Goal: Task Accomplishment & Management: Manage account settings

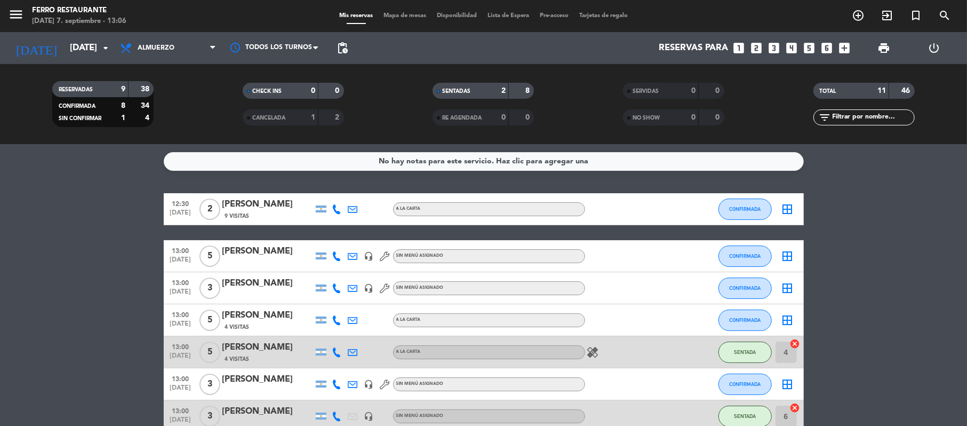
click at [828, 321] on bookings-row "12:30 [DATE] 2 [PERSON_NAME] 9 Visitas A LA CARTA CONFIRMADA border_all 13:00 […" at bounding box center [483, 391] width 967 height 397
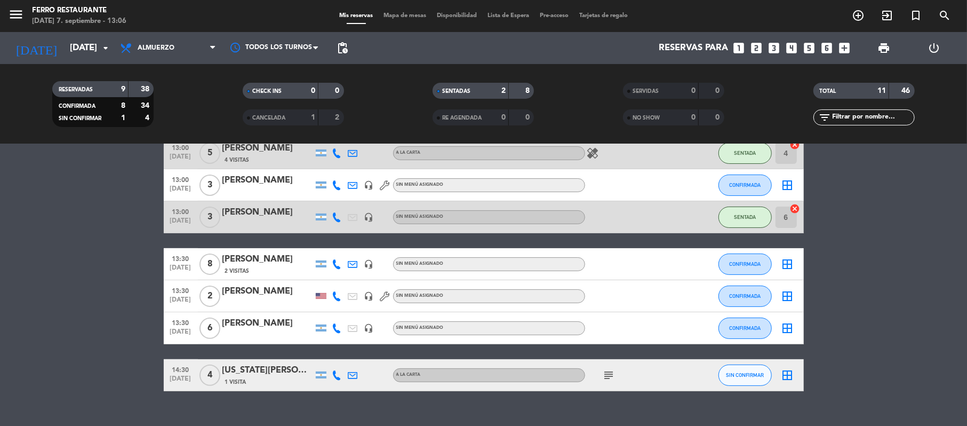
scroll to position [227, 0]
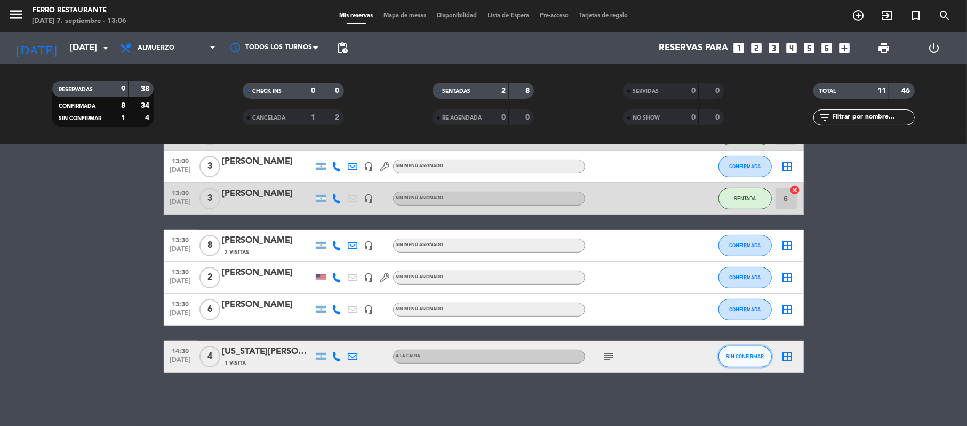
click at [730, 359] on span "SIN CONFIRMAR" at bounding box center [745, 356] width 38 height 6
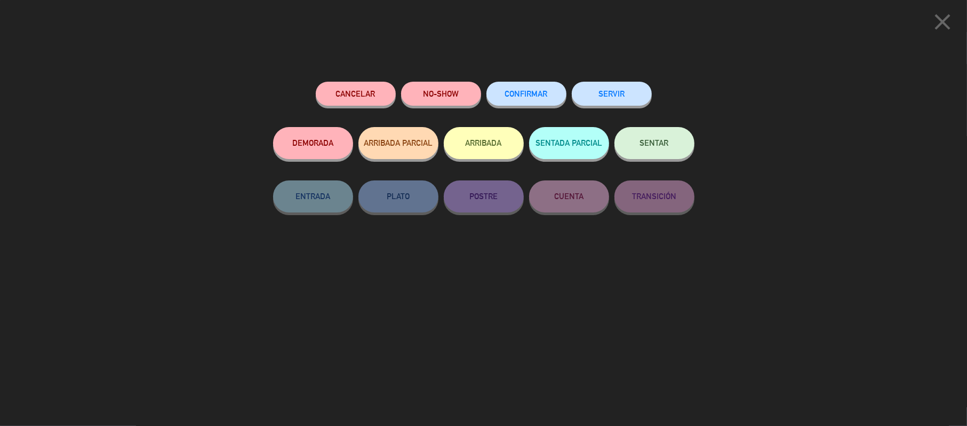
click at [531, 98] on span "CONFIRMAR" at bounding box center [526, 93] width 43 height 9
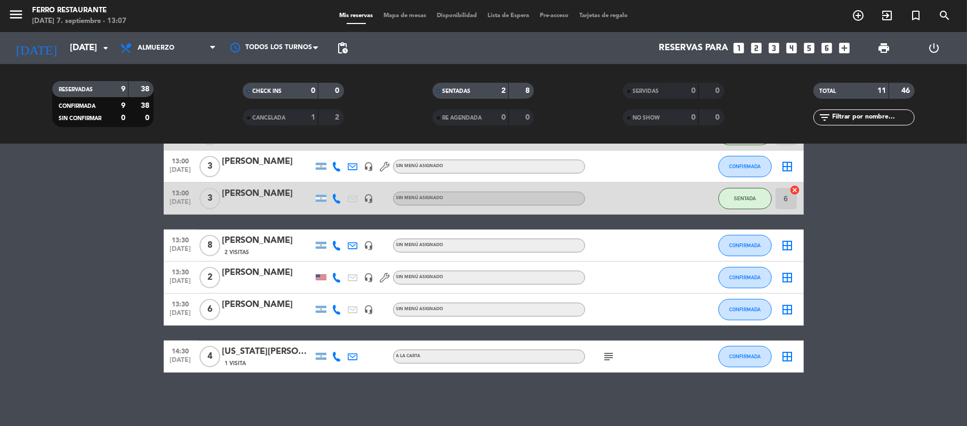
click at [916, 321] on bookings-row "12:30 [DATE] 2 [PERSON_NAME] 9 Visitas A LA CARTA CONFIRMADA border_all 13:00 […" at bounding box center [483, 173] width 967 height 397
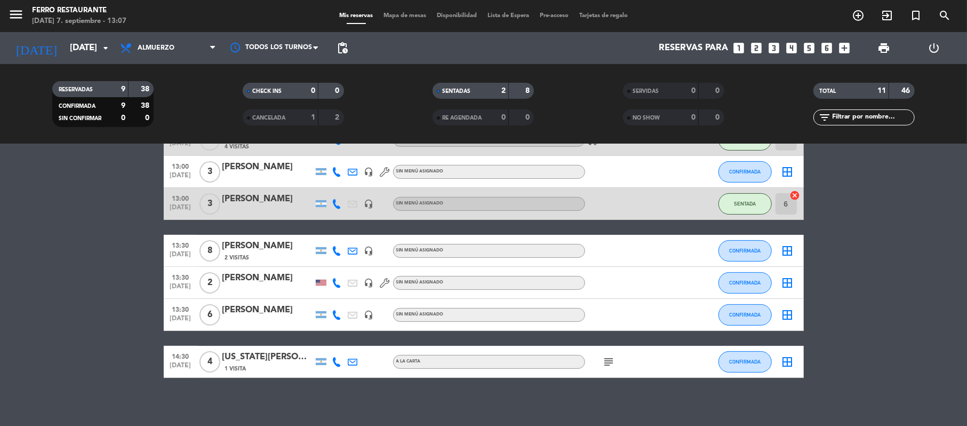
scroll to position [234, 0]
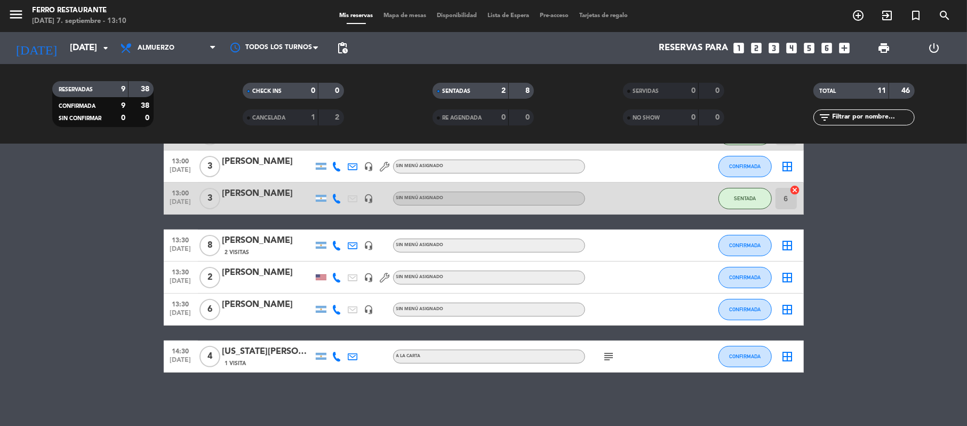
click at [873, 229] on bookings-row "12:30 [DATE] 2 [PERSON_NAME] 9 Visitas A LA CARTA CONFIRMADA border_all 13:00 […" at bounding box center [483, 173] width 967 height 397
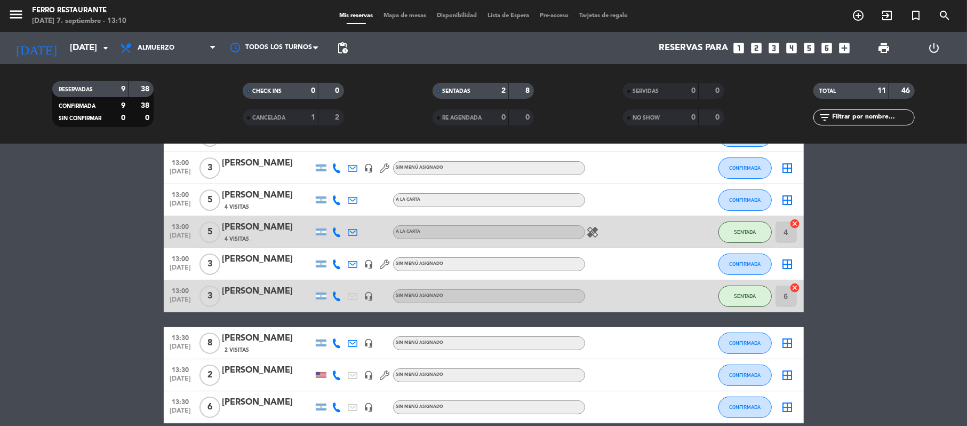
scroll to position [92, 0]
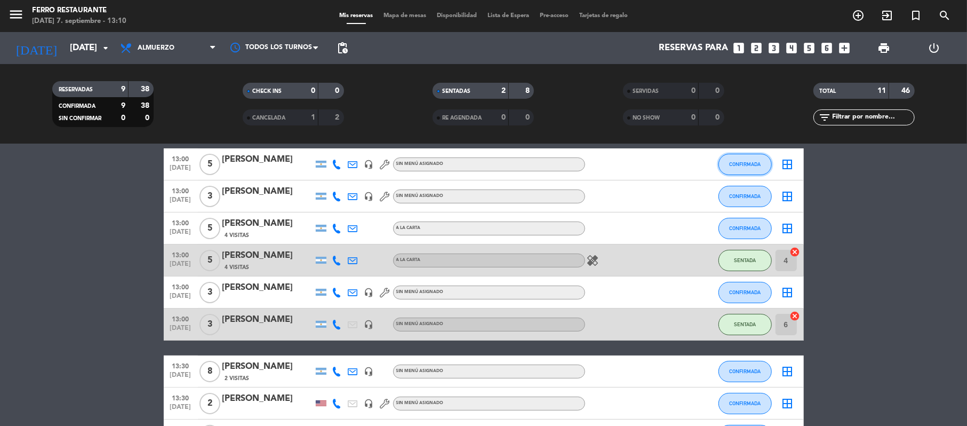
click at [734, 175] on button "CONFIRMADA" at bounding box center [745, 164] width 53 height 21
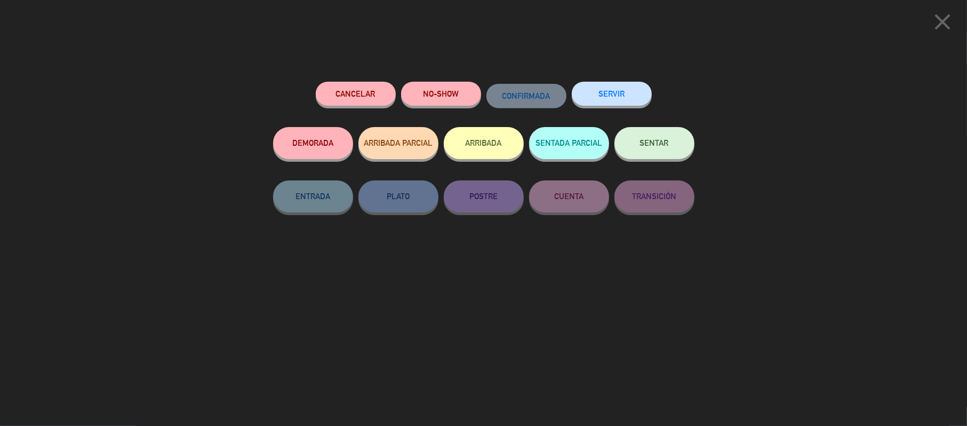
click at [667, 152] on button "SENTAR" at bounding box center [655, 143] width 80 height 32
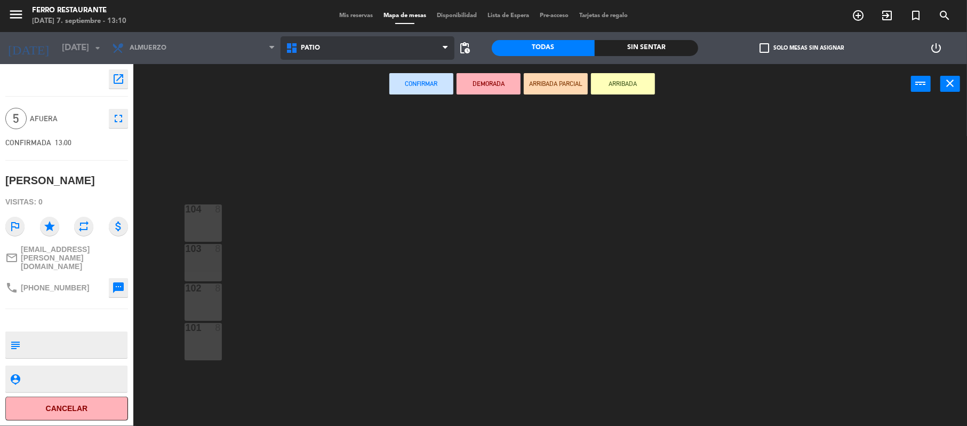
click at [365, 47] on span "Patio" at bounding box center [368, 47] width 174 height 23
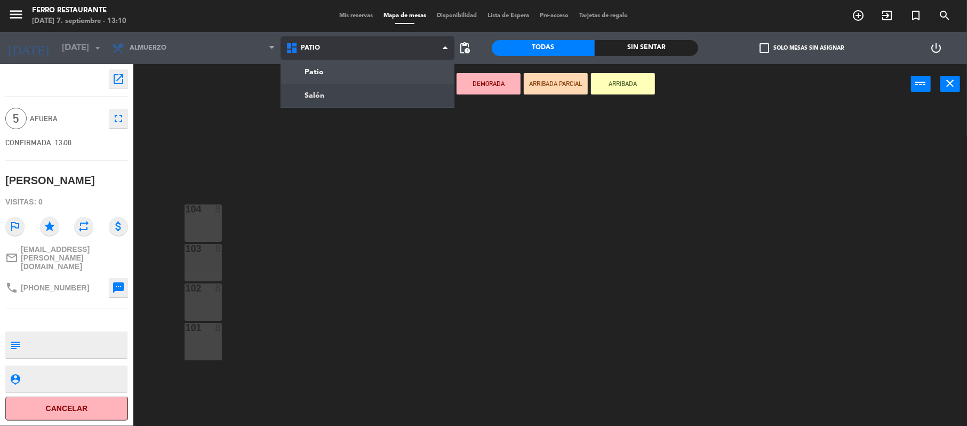
click at [331, 99] on ng-component "menu [PERSON_NAME] Restaurante [DATE] 7. septiembre - 13:10 Mis reservas Mapa d…" at bounding box center [483, 214] width 967 height 428
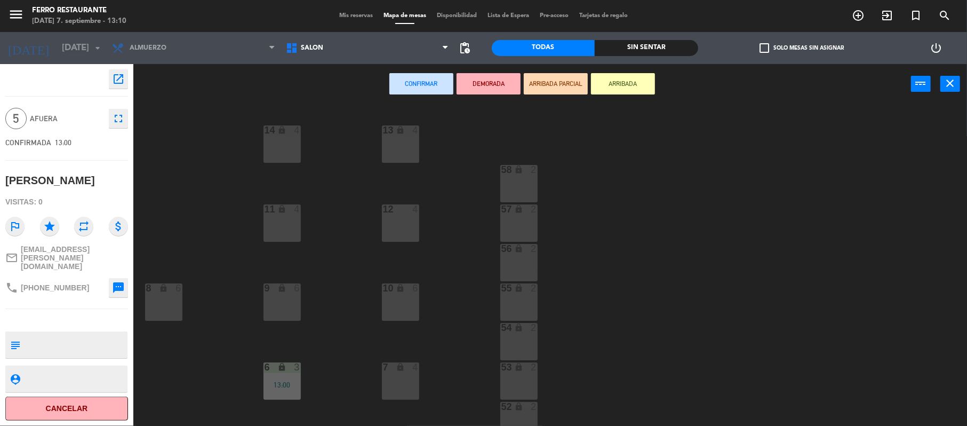
click at [400, 295] on div "10 lock 6" at bounding box center [400, 301] width 37 height 37
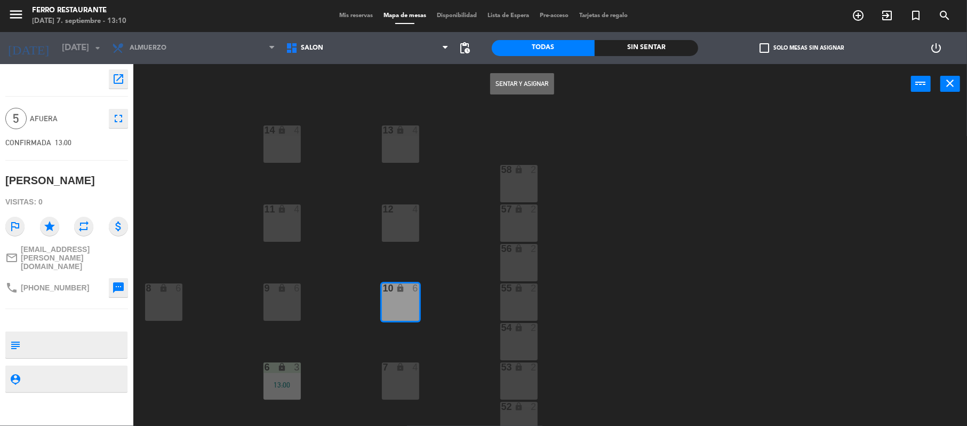
click at [506, 90] on button "Sentar y Asignar" at bounding box center [522, 83] width 64 height 21
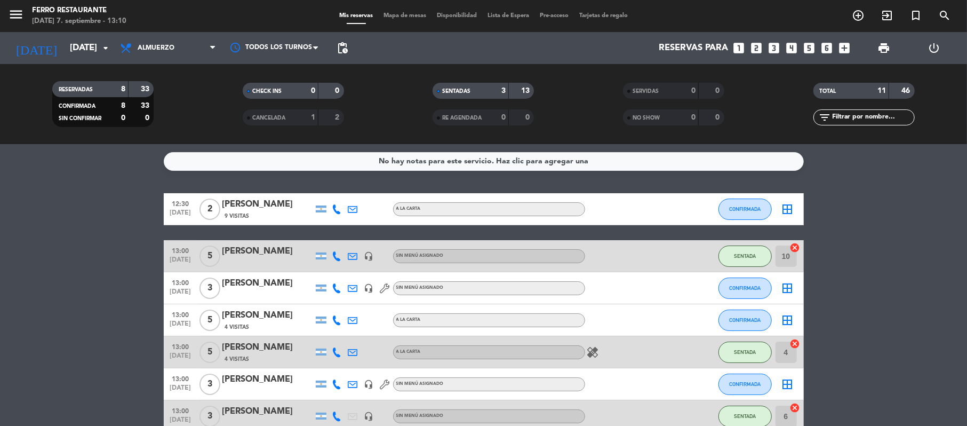
click at [954, 197] on div "No hay notas para este servicio. Haz clic para agregar una 12:30 [DATE] 2 [PERS…" at bounding box center [483, 285] width 967 height 282
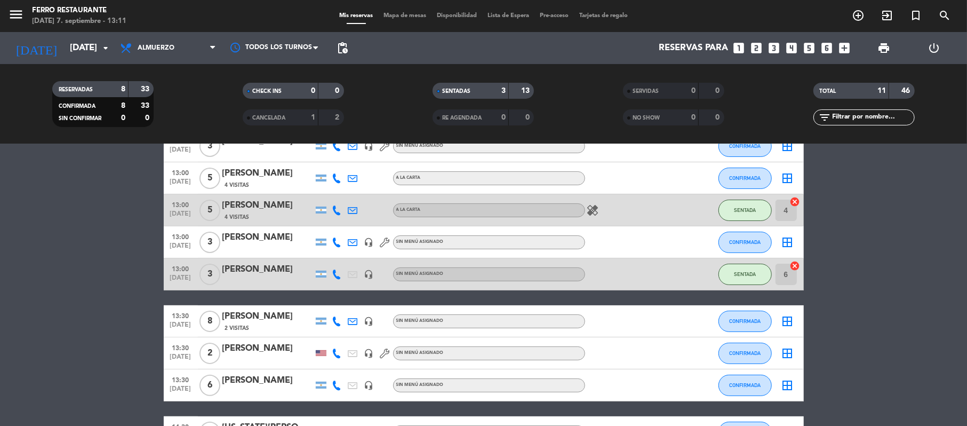
scroll to position [114, 0]
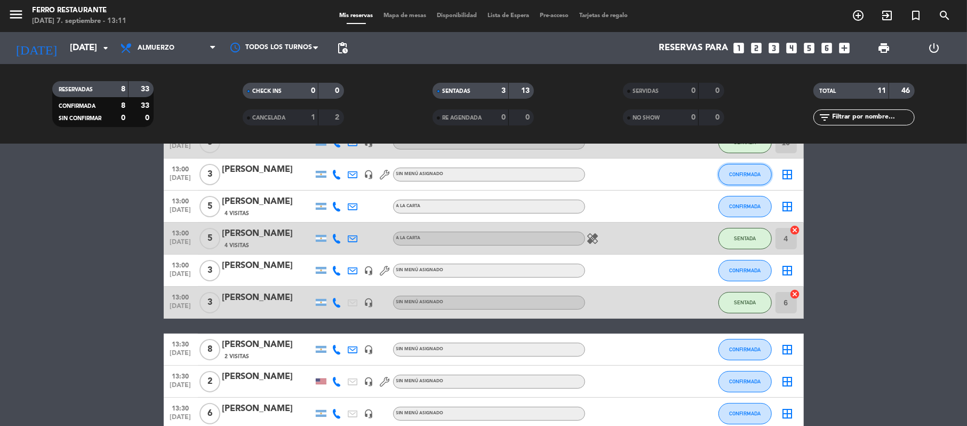
click at [738, 177] on span "CONFIRMADA" at bounding box center [744, 174] width 31 height 6
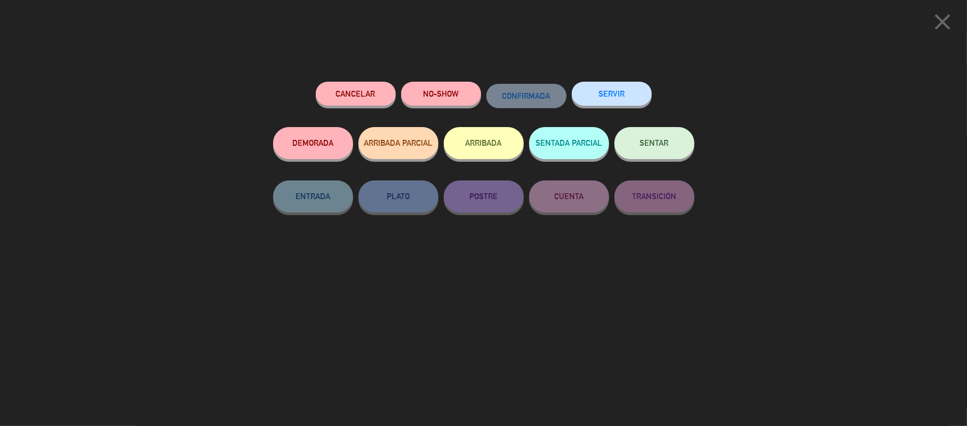
click at [673, 148] on button "SENTAR" at bounding box center [655, 143] width 80 height 32
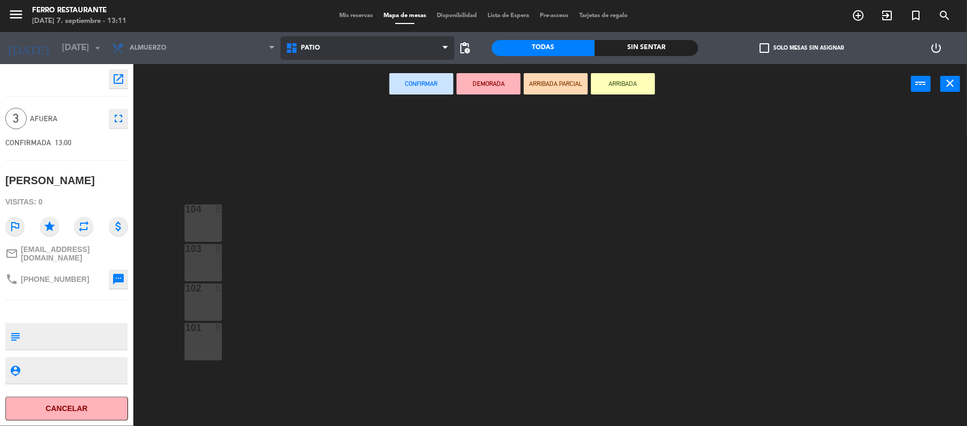
click at [387, 46] on span "Patio" at bounding box center [368, 47] width 174 height 23
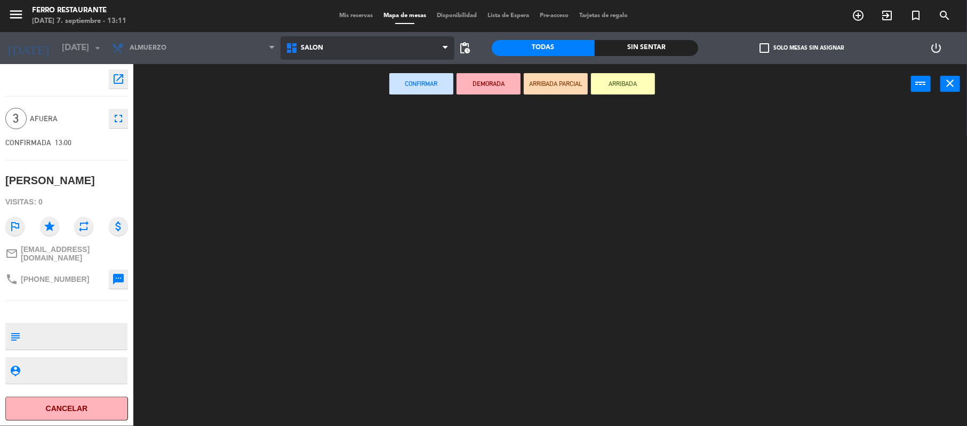
click at [342, 84] on ng-component "menu [PERSON_NAME] Restaurante [DATE] 7. septiembre - 13:11 Mis reservas Mapa d…" at bounding box center [483, 214] width 967 height 428
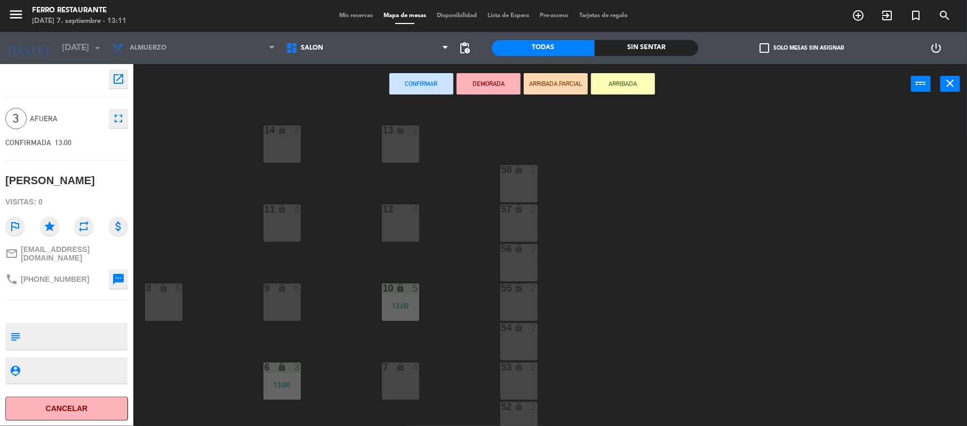
click at [600, 299] on div "13 lock 4 14 lock 4 58 lock 2 12 4 57 lock 2 11 lock 4 56 lock 2 8 lock 6 9 loc…" at bounding box center [555, 267] width 824 height 322
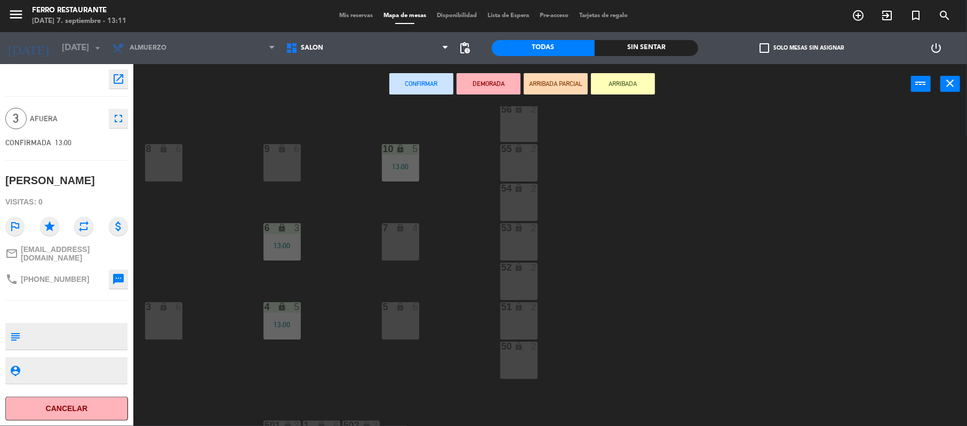
scroll to position [169, 0]
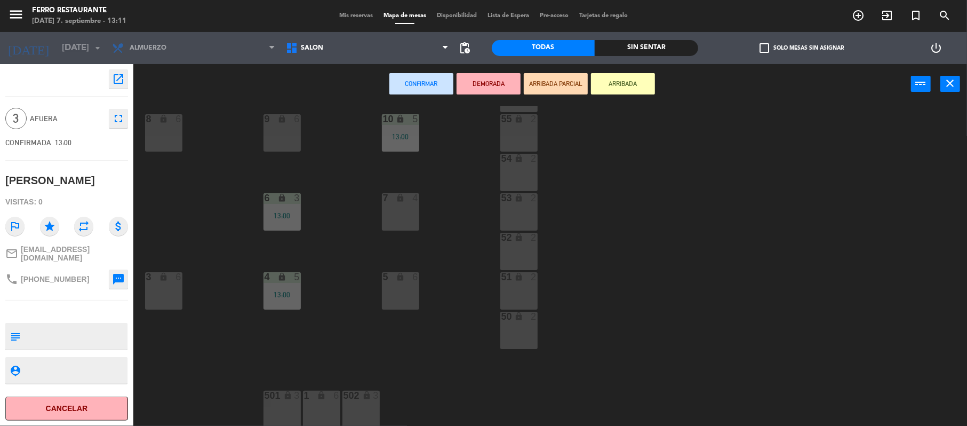
click at [357, 410] on div "502 lock 3" at bounding box center [360, 408] width 37 height 37
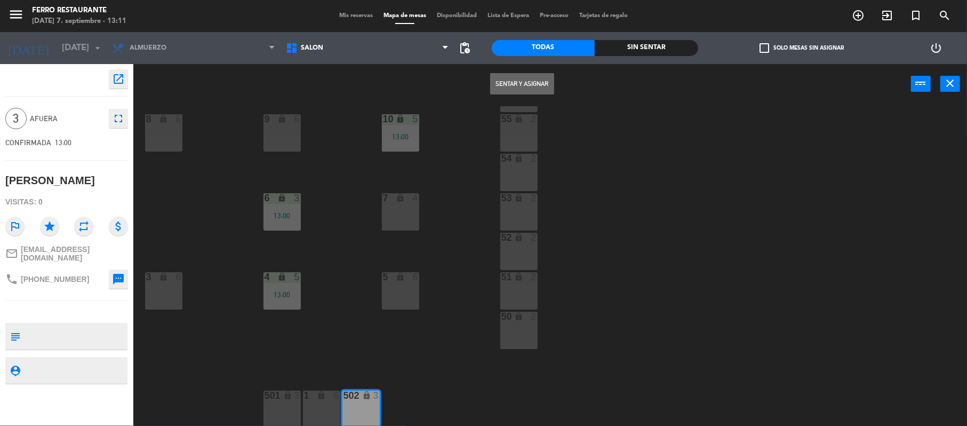
click at [539, 83] on button "Sentar y Asignar" at bounding box center [522, 83] width 64 height 21
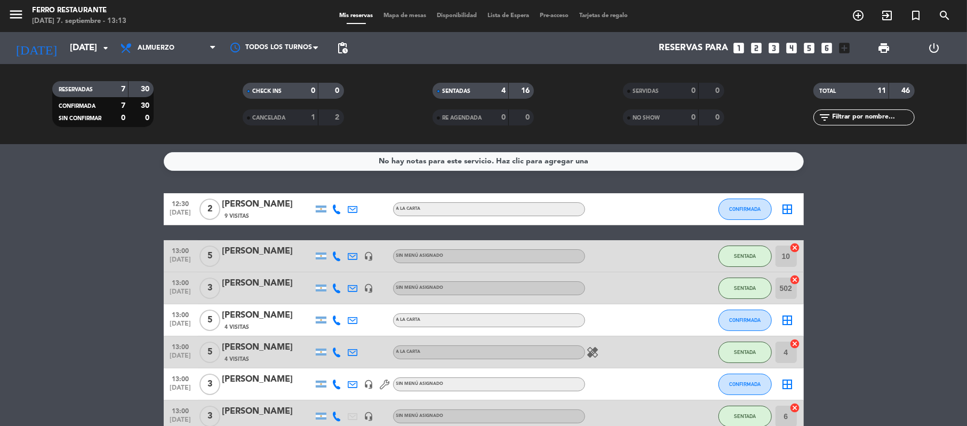
click at [877, 345] on bookings-row "12:30 [DATE] 2 [PERSON_NAME] 9 Visitas A LA CARTA CONFIRMADA border_all 13:00 […" at bounding box center [483, 391] width 967 height 397
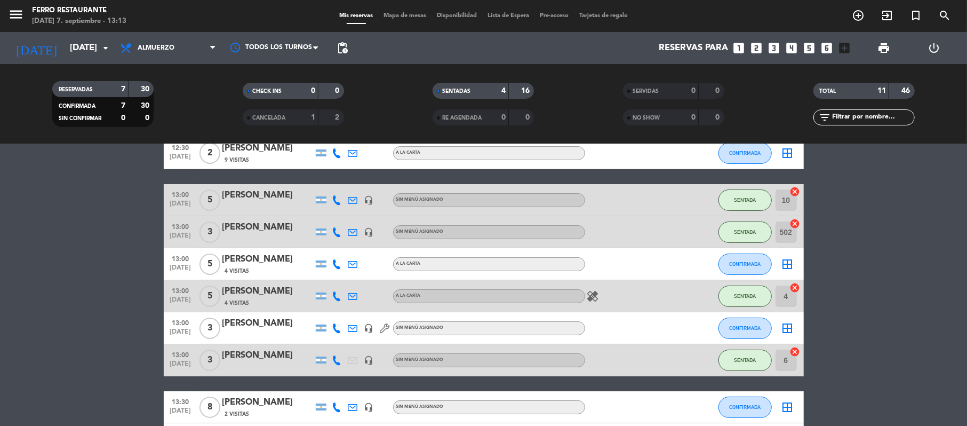
scroll to position [57, 0]
click at [744, 330] on span "CONFIRMADA" at bounding box center [744, 327] width 31 height 6
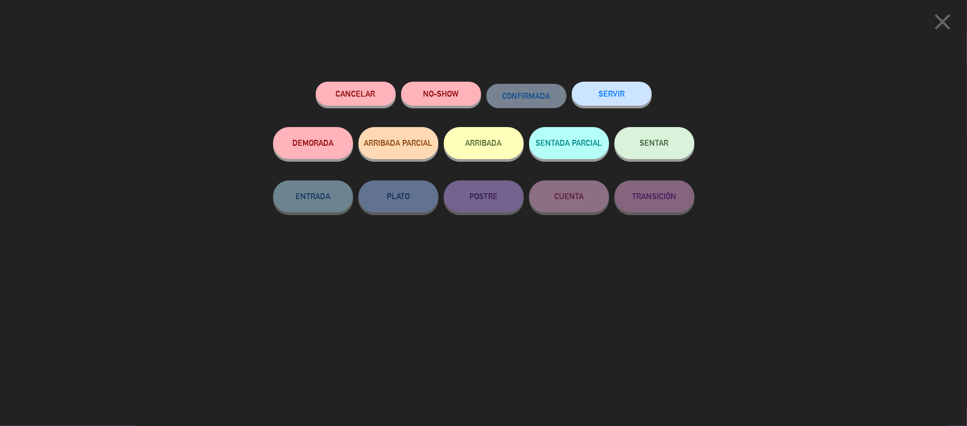
click at [657, 147] on span "SENTAR" at bounding box center [654, 142] width 29 height 9
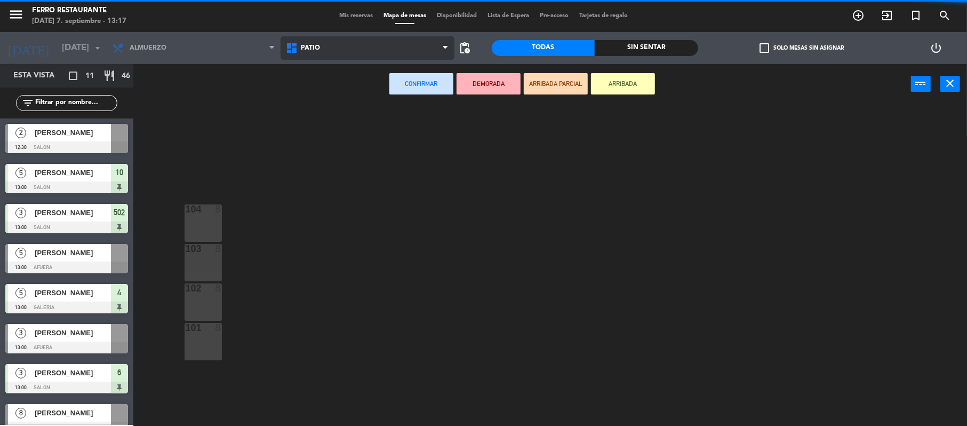
click at [402, 51] on span "Patio" at bounding box center [368, 47] width 174 height 23
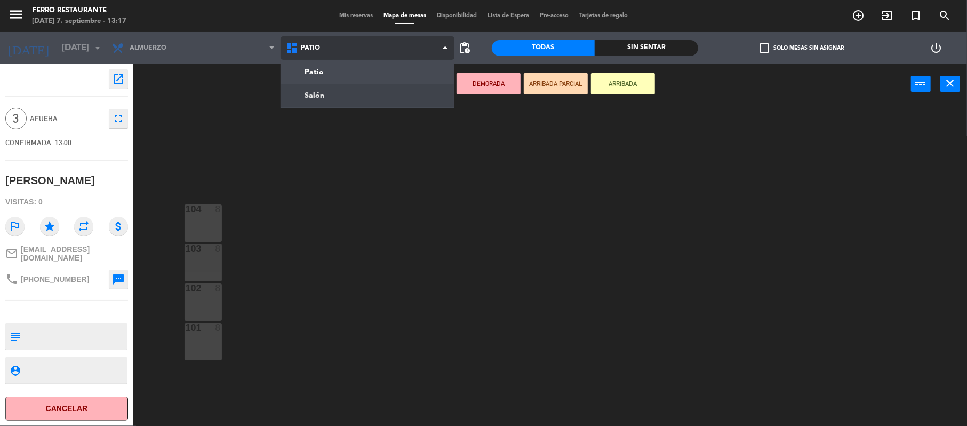
click at [370, 90] on ng-component "menu [PERSON_NAME] Restaurante [DATE] 7. septiembre - 13:17 Mis reservas Mapa d…" at bounding box center [483, 214] width 967 height 428
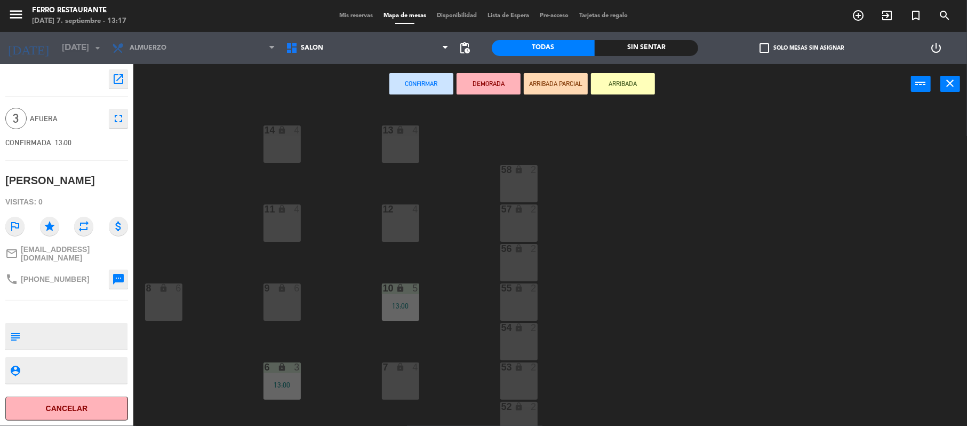
click at [400, 383] on div "7 lock 4" at bounding box center [400, 380] width 37 height 37
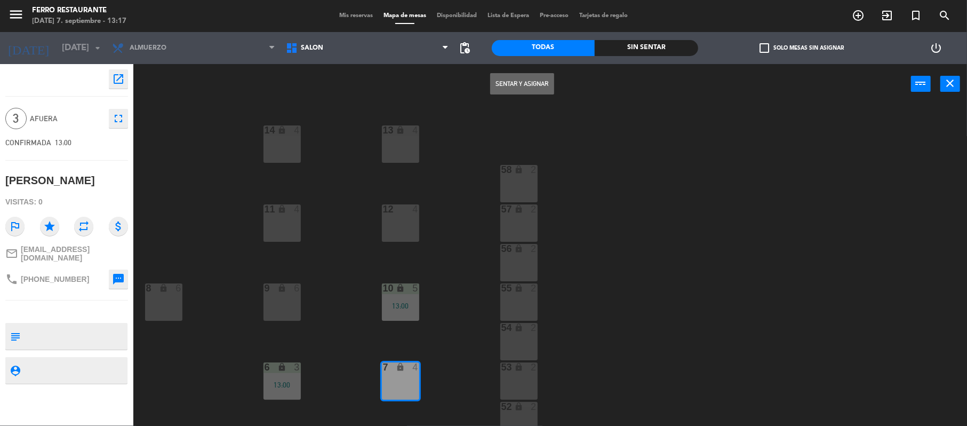
click at [519, 78] on button "Sentar y Asignar" at bounding box center [522, 83] width 64 height 21
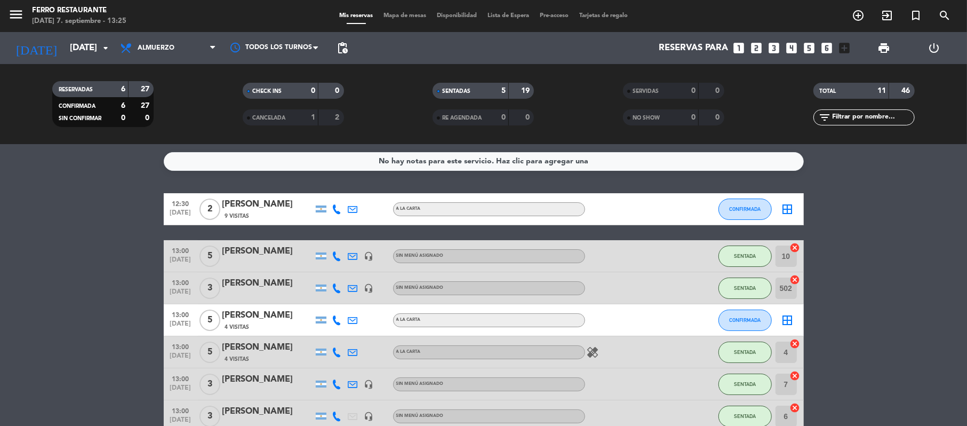
click at [338, 325] on icon at bounding box center [337, 320] width 10 height 10
click at [341, 301] on span "content_paste" at bounding box center [338, 297] width 8 height 8
click at [903, 208] on bookings-row "12:30 [DATE] 2 [PERSON_NAME] 9 Visitas A LA CARTA CONFIRMADA border_all 13:00 […" at bounding box center [483, 391] width 967 height 397
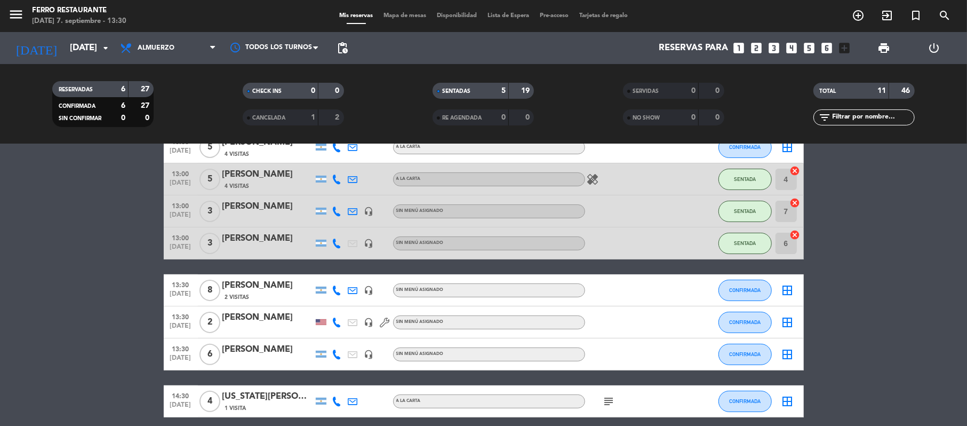
scroll to position [199, 0]
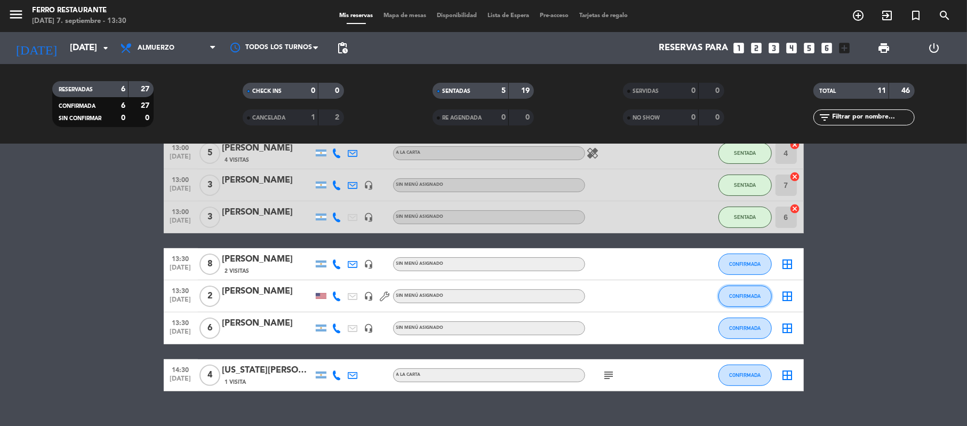
click at [747, 299] on span "CONFIRMADA" at bounding box center [744, 296] width 31 height 6
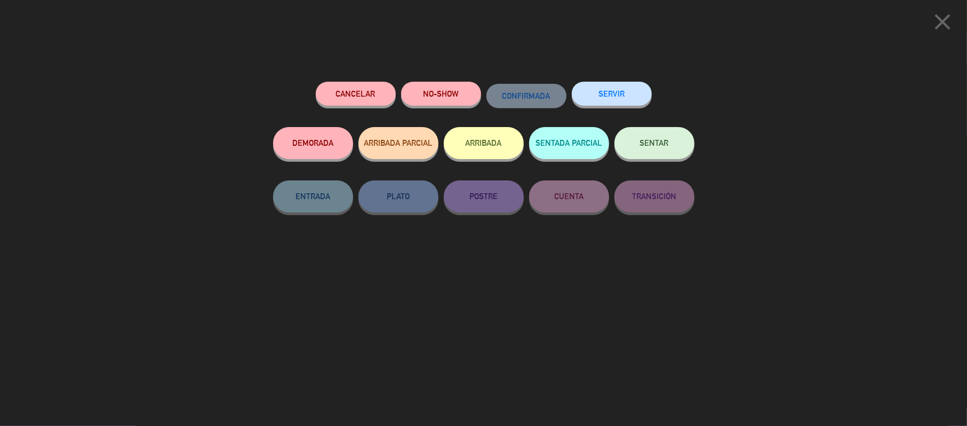
click at [647, 147] on span "SENTAR" at bounding box center [654, 142] width 29 height 9
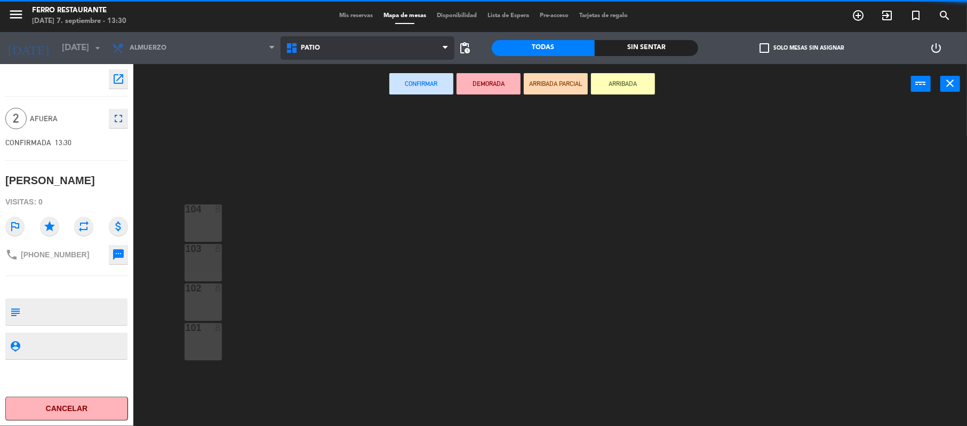
click at [329, 52] on span "Patio" at bounding box center [368, 47] width 174 height 23
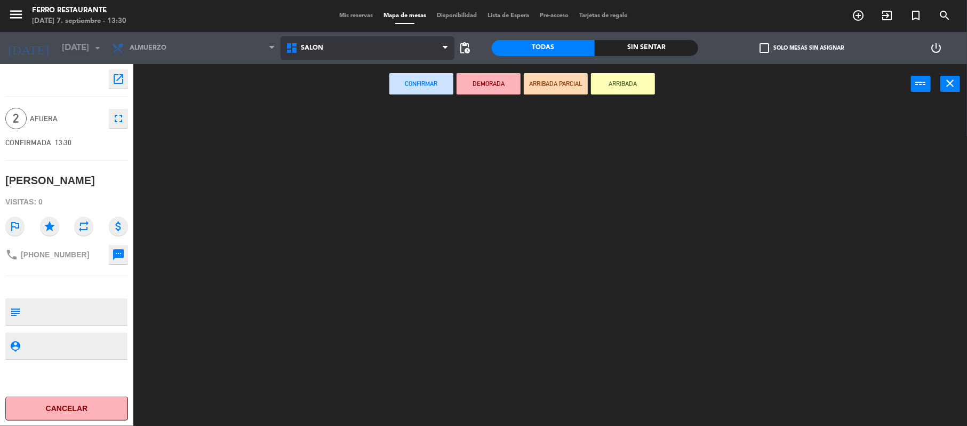
click at [323, 88] on ng-component "menu [PERSON_NAME] Restaurante [DATE] 7. septiembre - 13:30 Mis reservas Mapa d…" at bounding box center [483, 214] width 967 height 428
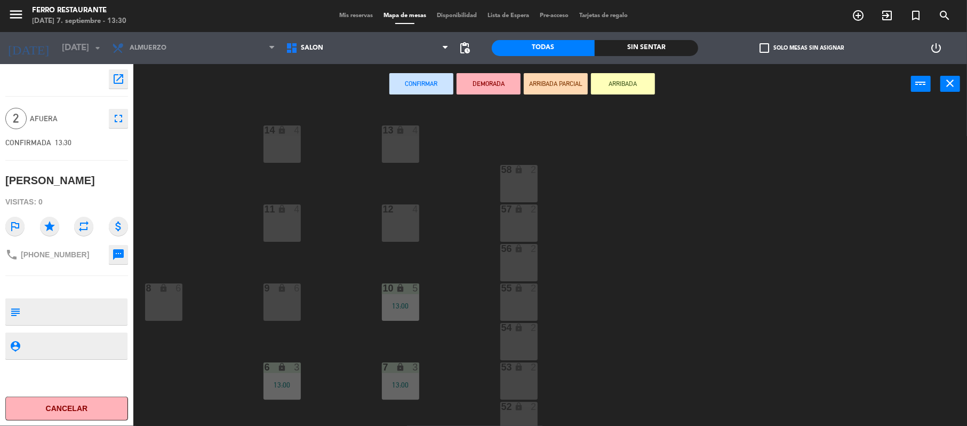
click at [526, 299] on div "55 lock 2" at bounding box center [518, 301] width 37 height 37
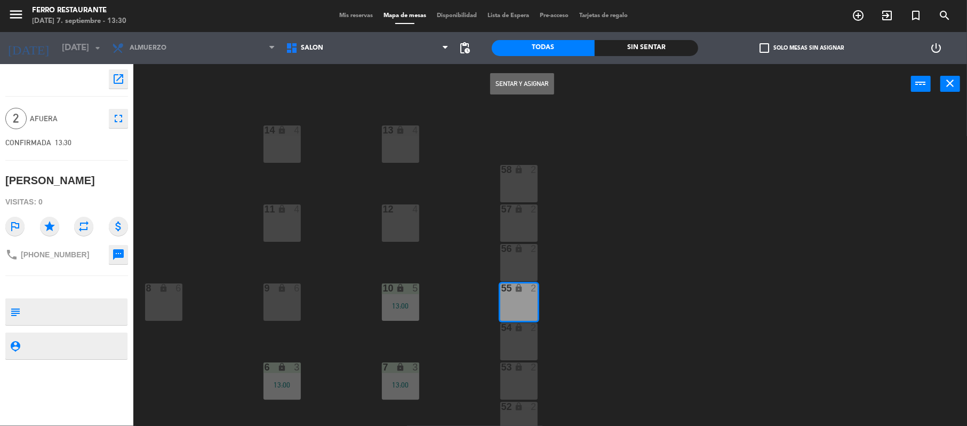
click at [529, 87] on button "Sentar y Asignar" at bounding box center [522, 83] width 64 height 21
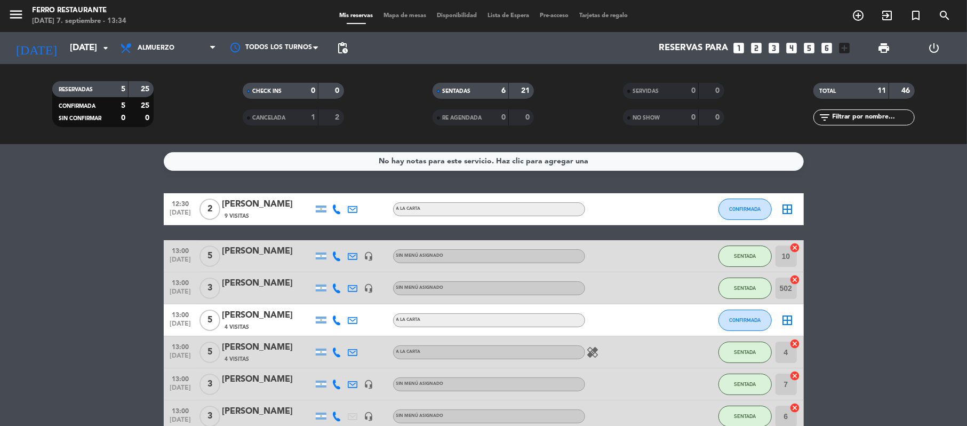
click at [864, 271] on bookings-row "12:30 [DATE] 2 [PERSON_NAME] 9 Visitas A LA CARTA CONFIRMADA border_all 13:00 […" at bounding box center [483, 391] width 967 height 397
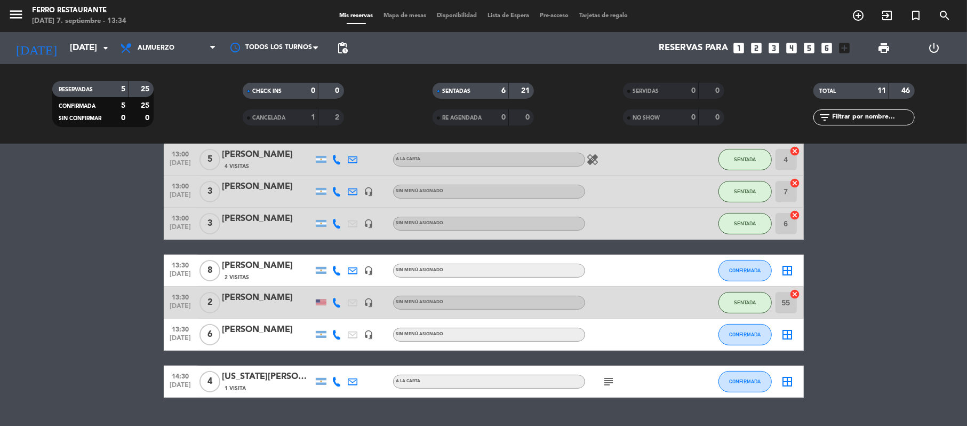
scroll to position [234, 0]
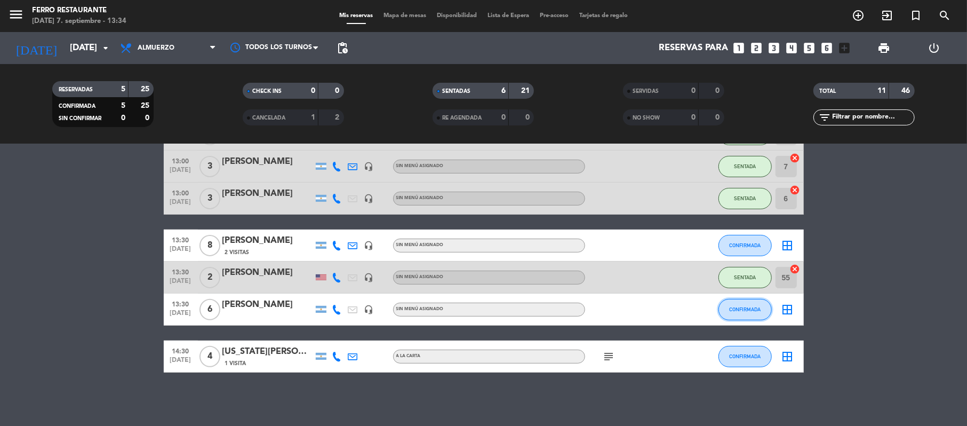
click at [756, 306] on span "CONFIRMADA" at bounding box center [744, 309] width 31 height 6
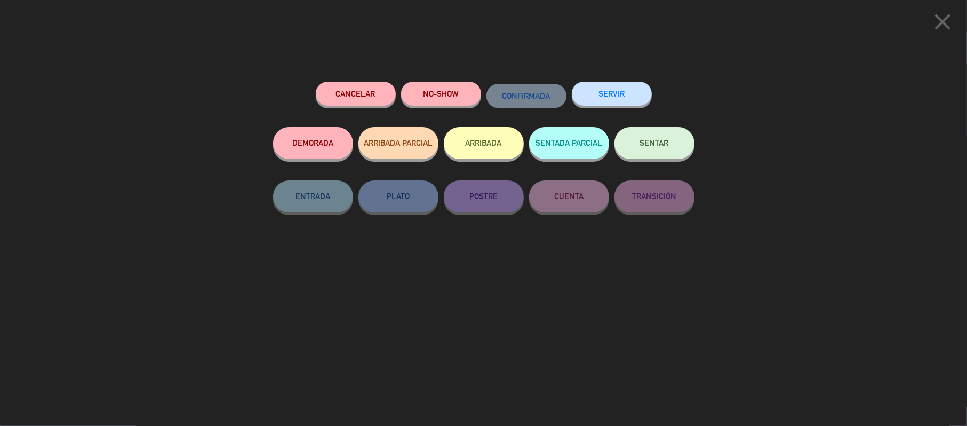
click at [677, 148] on button "SENTAR" at bounding box center [655, 143] width 80 height 32
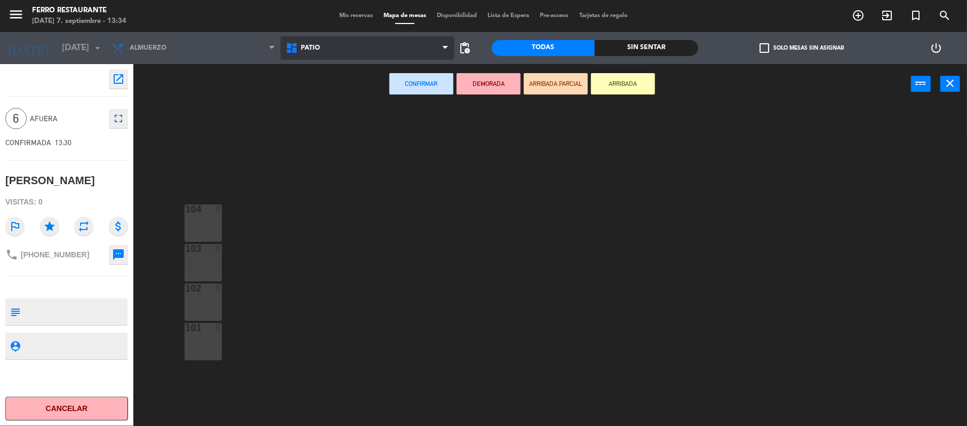
click at [385, 52] on span "Patio" at bounding box center [368, 47] width 174 height 23
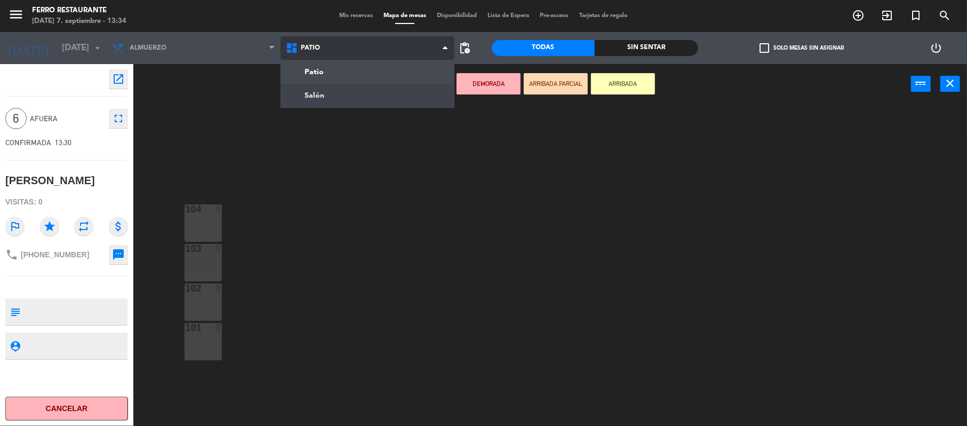
click at [342, 101] on ng-component "menu [PERSON_NAME] Restaurante [DATE] 7. septiembre - 13:34 Mis reservas Mapa d…" at bounding box center [483, 214] width 967 height 428
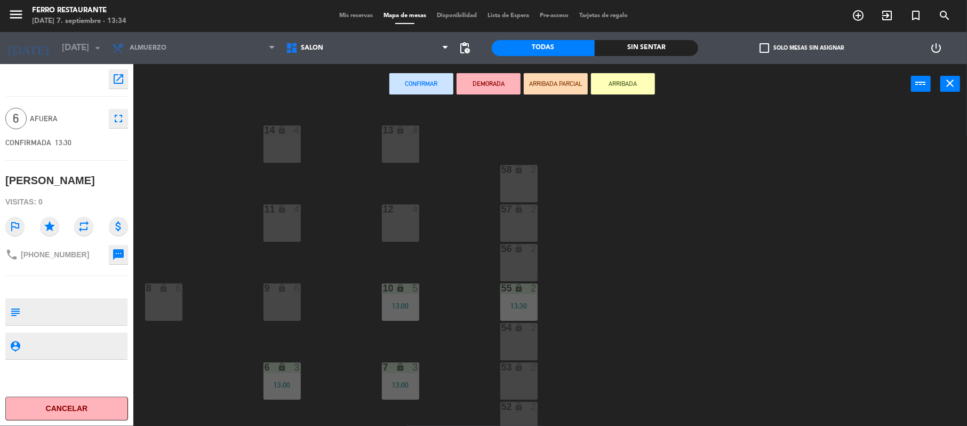
click at [483, 312] on div "13 lock 4 14 lock 4 58 lock 2 12 4 57 lock 2 11 lock 4 56 lock 2 8 lock 6 9 loc…" at bounding box center [555, 267] width 824 height 322
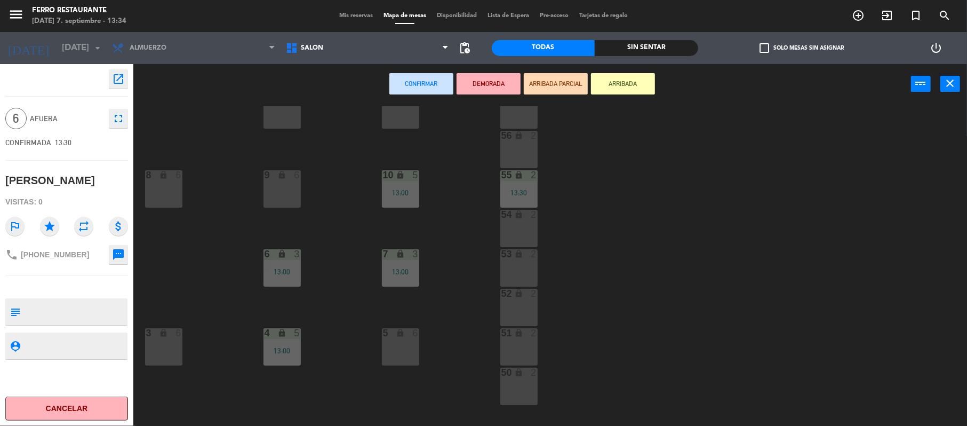
scroll to position [114, 0]
click at [408, 340] on div "5 lock 6" at bounding box center [400, 346] width 37 height 37
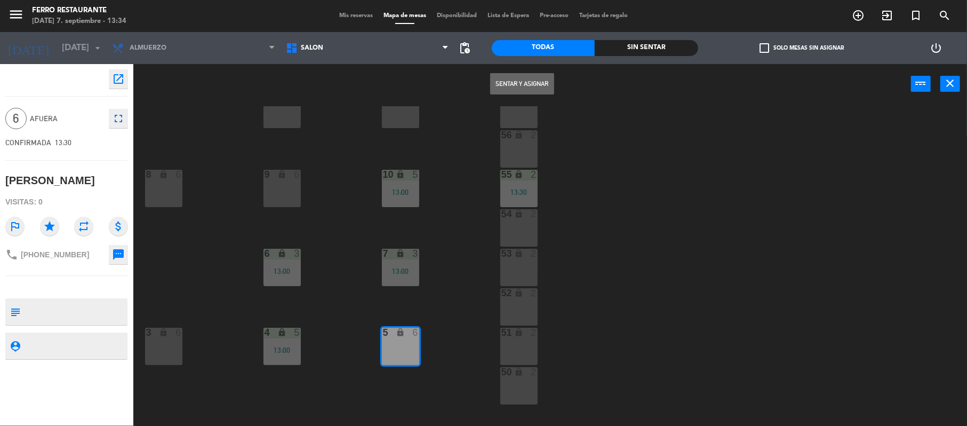
click at [536, 87] on button "Sentar y Asignar" at bounding box center [522, 83] width 64 height 21
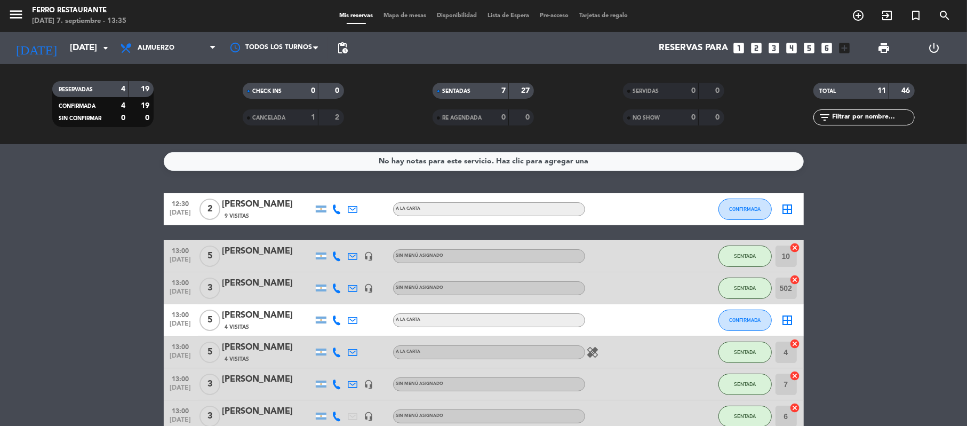
click at [0, 325] on bookings-row "12:30 [DATE] 2 [PERSON_NAME] 9 Visitas A LA CARTA CONFIRMADA border_all 13:00 […" at bounding box center [483, 391] width 967 height 397
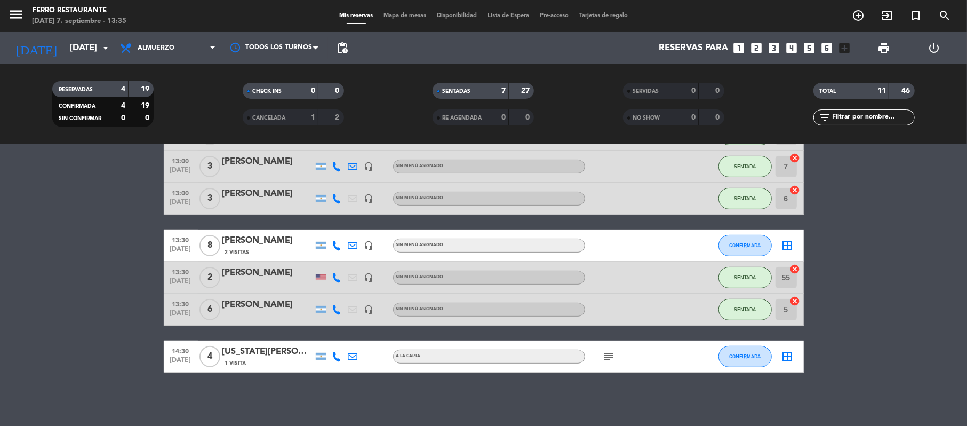
scroll to position [234, 0]
click at [750, 244] on span "CONFIRMADA" at bounding box center [744, 245] width 31 height 6
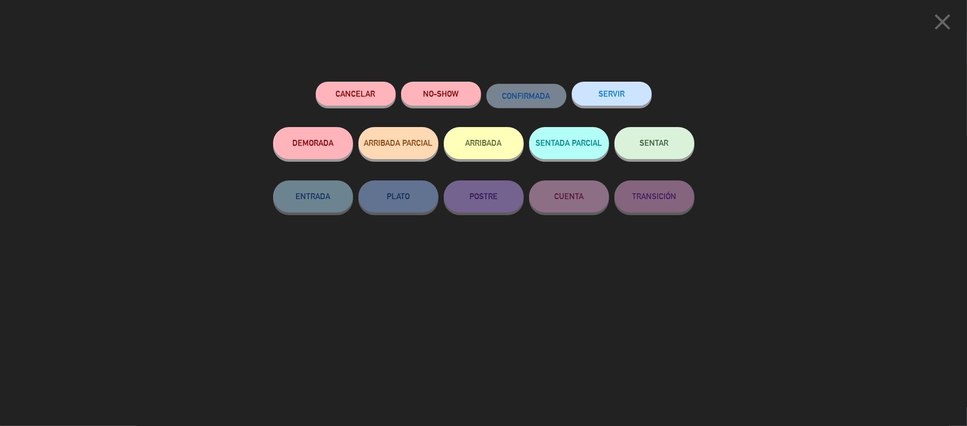
click at [363, 91] on button "Cancelar" at bounding box center [356, 94] width 80 height 24
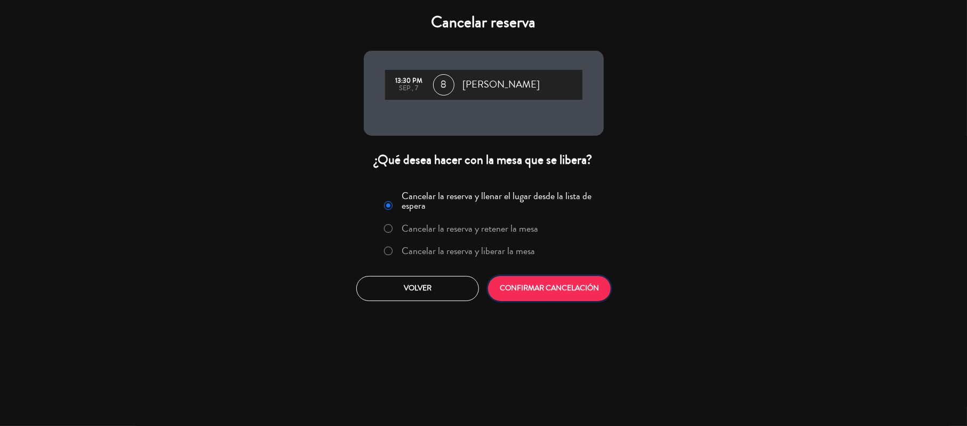
click at [577, 301] on button "CONFIRMAR CANCELACIÓN" at bounding box center [549, 288] width 123 height 25
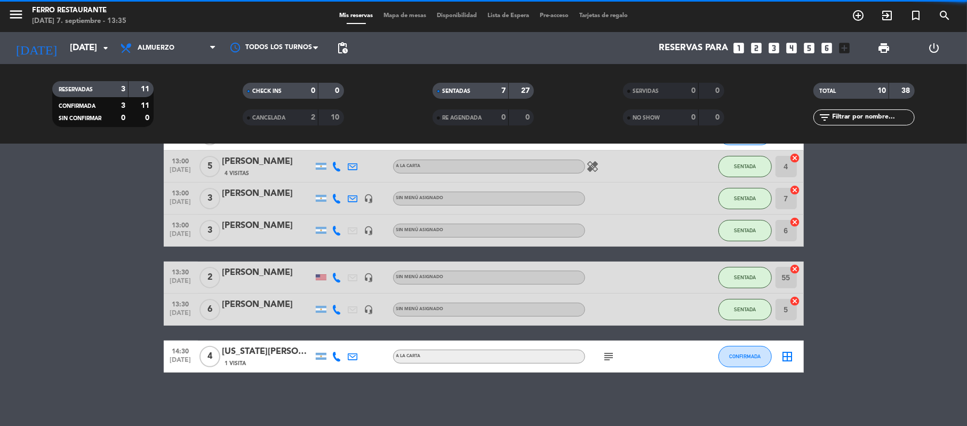
scroll to position [202, 0]
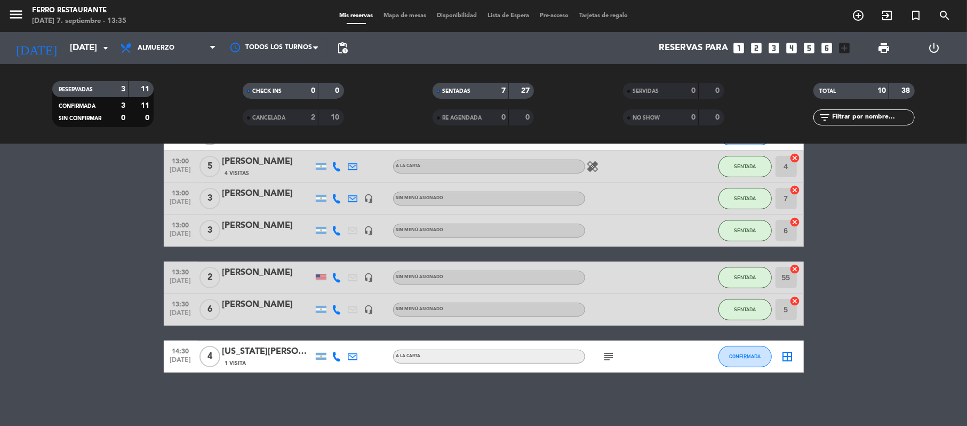
click at [81, 274] on bookings-row "12:30 [DATE] 2 [PERSON_NAME] 9 Visitas A LA CARTA CONFIRMADA border_all 13:00 […" at bounding box center [483, 189] width 967 height 365
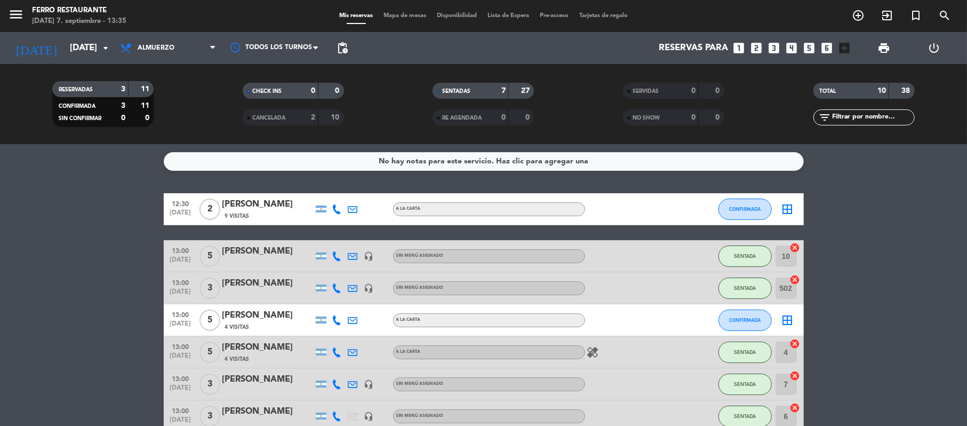
scroll to position [28, 0]
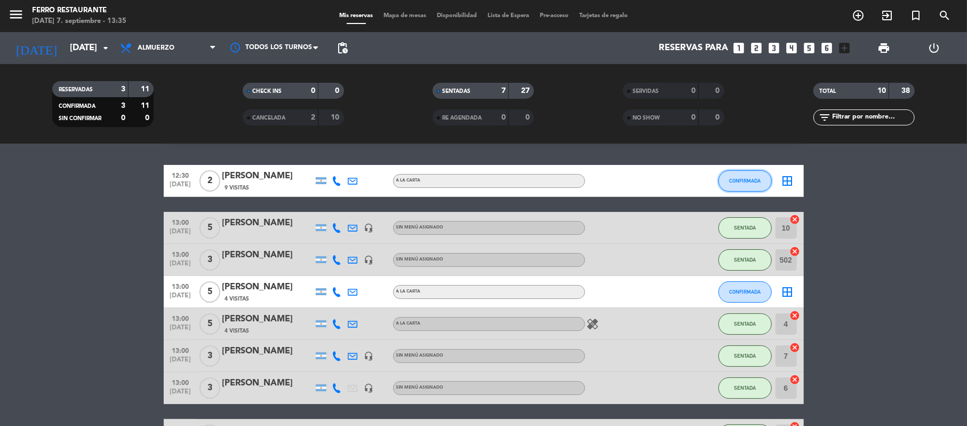
click at [748, 192] on button "CONFIRMADA" at bounding box center [745, 180] width 53 height 21
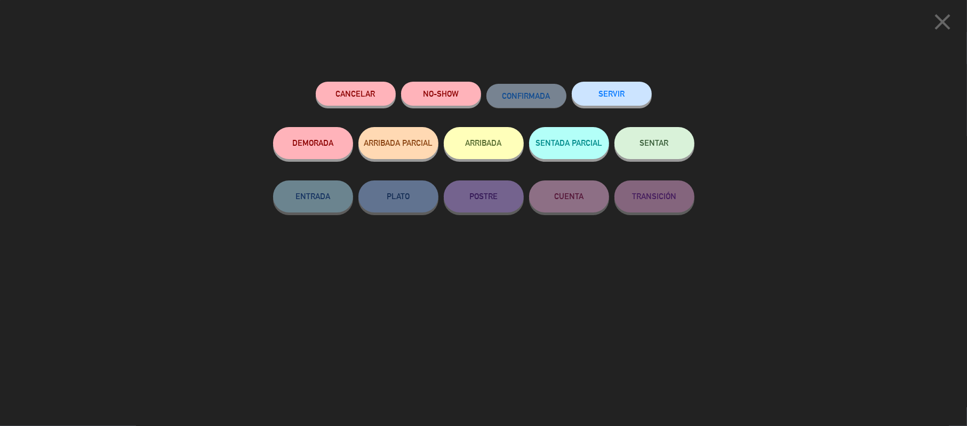
click at [444, 92] on button "NO-SHOW" at bounding box center [441, 94] width 80 height 24
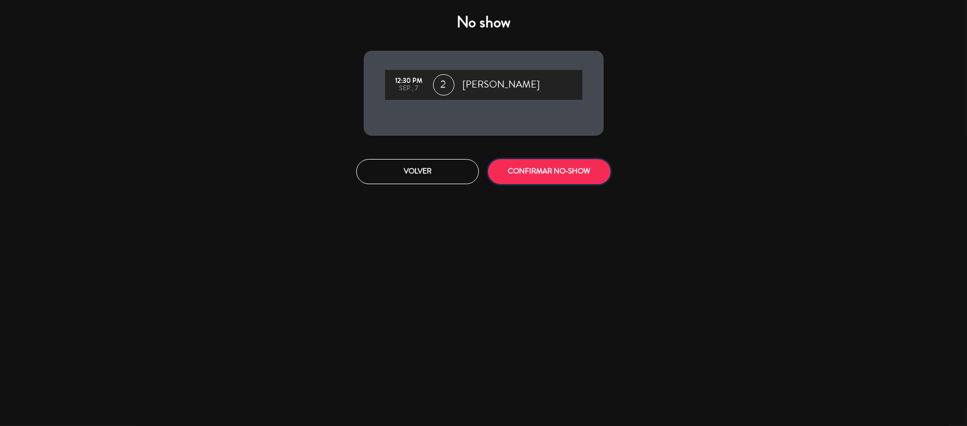
click at [540, 184] on button "CONFIRMAR NO-SHOW" at bounding box center [549, 171] width 123 height 25
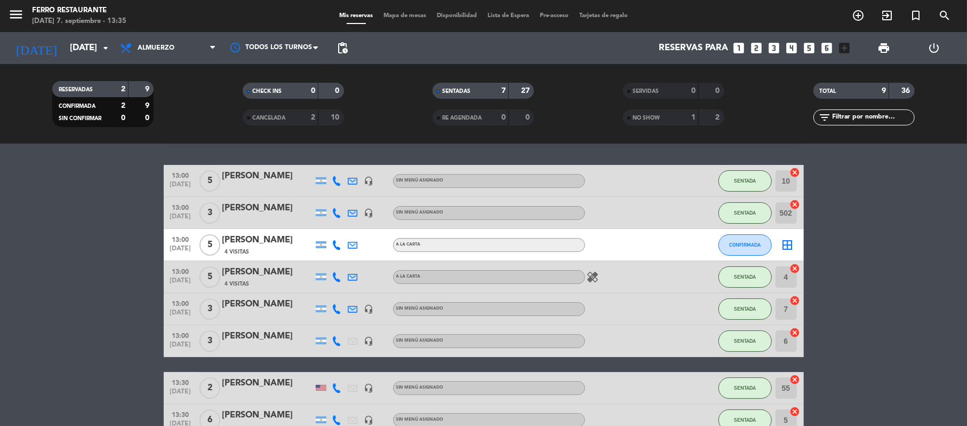
click at [65, 272] on bookings-row "13:00 [DATE] 5 [PERSON_NAME] headset_mic Sin menú asignado SENTADA 10 cancel 13…" at bounding box center [483, 324] width 967 height 318
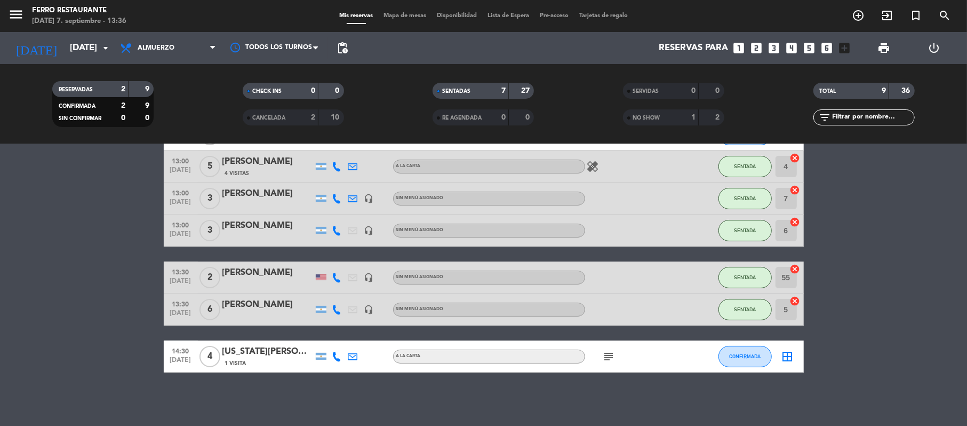
scroll to position [150, 0]
click at [898, 229] on bookings-row "13:00 [DATE] 5 [PERSON_NAME] headset_mic Sin menú asignado SENTADA 10 cancel 13…" at bounding box center [483, 213] width 967 height 318
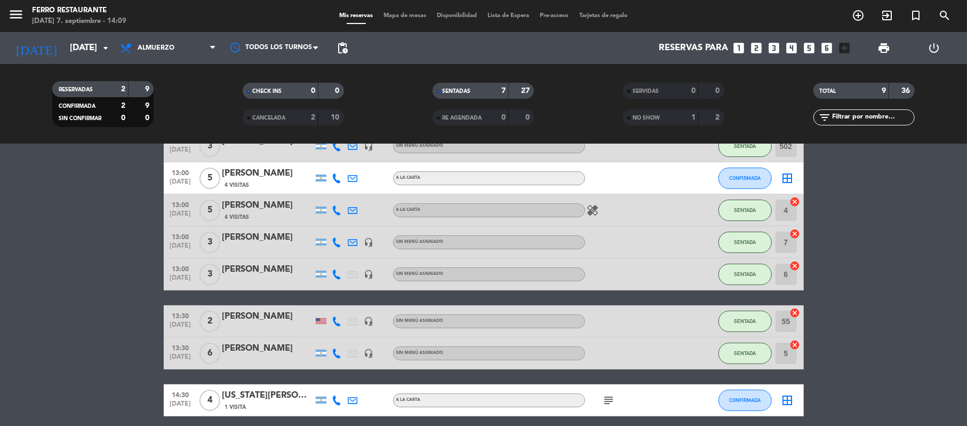
scroll to position [94, 0]
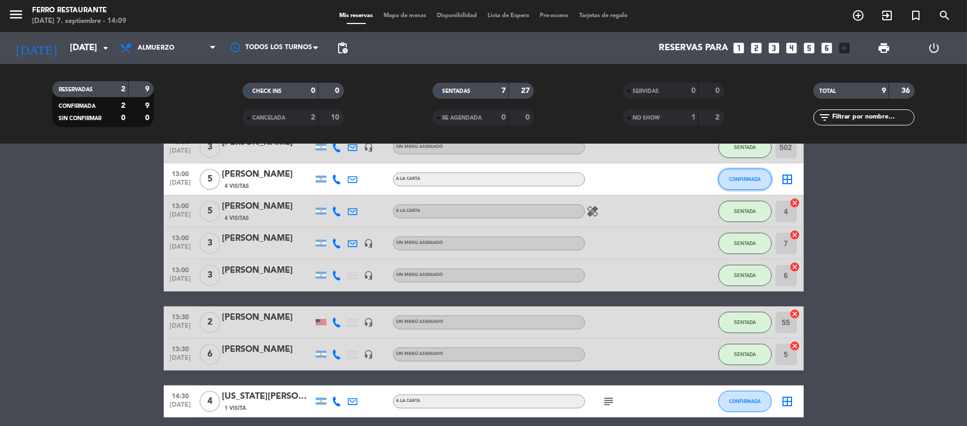
click at [750, 176] on button "CONFIRMADA" at bounding box center [745, 179] width 53 height 21
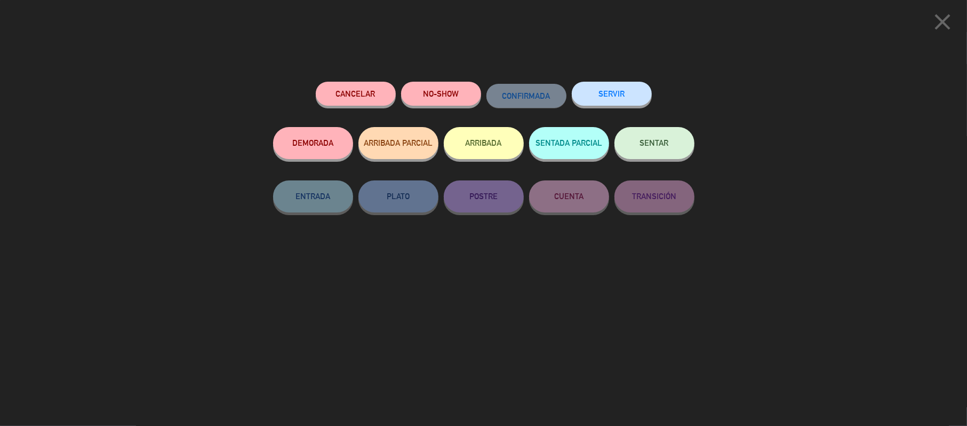
click at [456, 89] on button "NO-SHOW" at bounding box center [441, 94] width 80 height 24
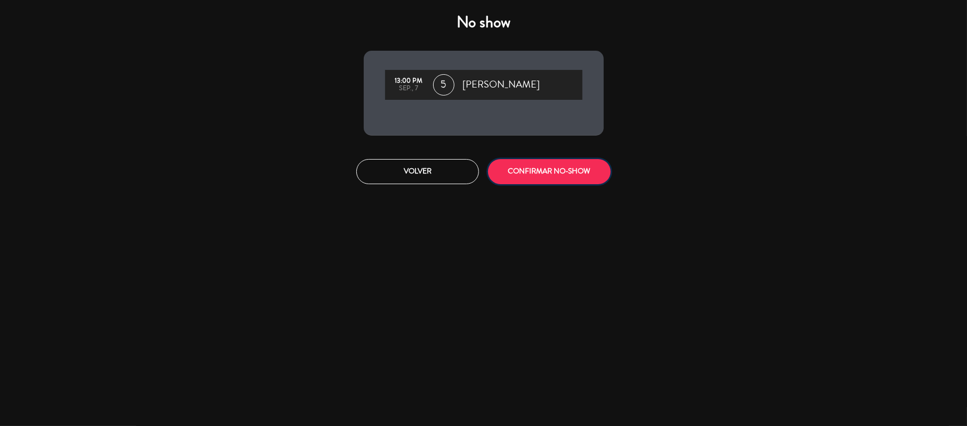
click at [584, 180] on button "CONFIRMAR NO-SHOW" at bounding box center [549, 171] width 123 height 25
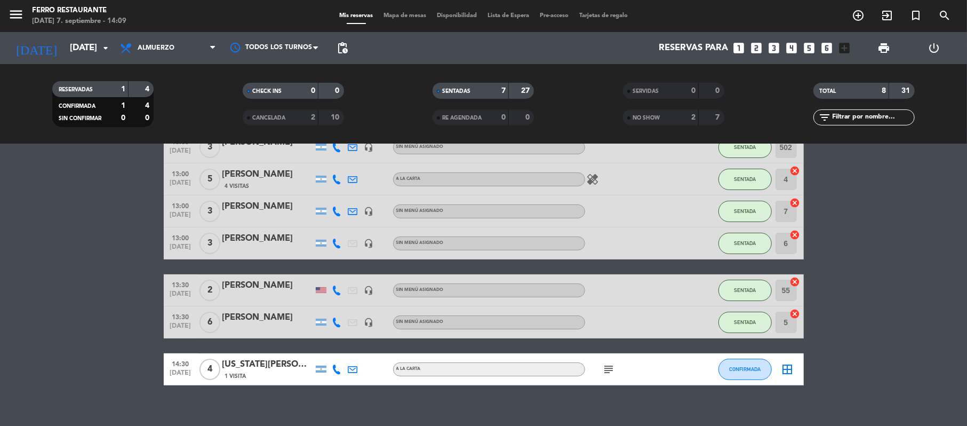
click at [950, 221] on bookings-row "13:00 [DATE] 5 [PERSON_NAME] headset_mic Sin menú asignado SENTADA 10 cancel 13…" at bounding box center [483, 242] width 967 height 286
click at [927, 287] on bookings-row "13:00 [DATE] 5 [PERSON_NAME] headset_mic Sin menú asignado SENTADA 10 cancel 13…" at bounding box center [483, 242] width 967 height 286
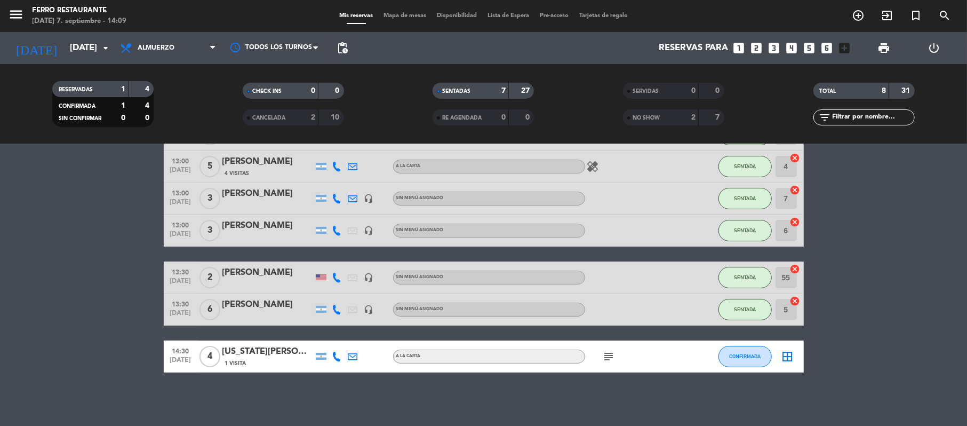
scroll to position [118, 0]
click at [604, 354] on icon "subject" at bounding box center [609, 356] width 13 height 13
click at [711, 400] on div "No hay notas para este servicio. Haz clic para agregar una 13:00 [DATE] 5 [PERS…" at bounding box center [483, 285] width 967 height 282
click at [96, 52] on input "[DATE]" at bounding box center [122, 48] width 115 height 21
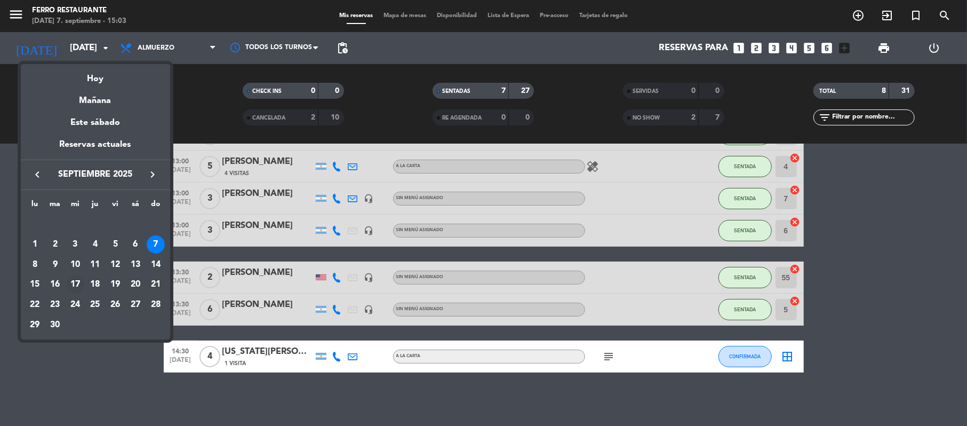
click at [76, 291] on div "17" at bounding box center [75, 284] width 18 height 18
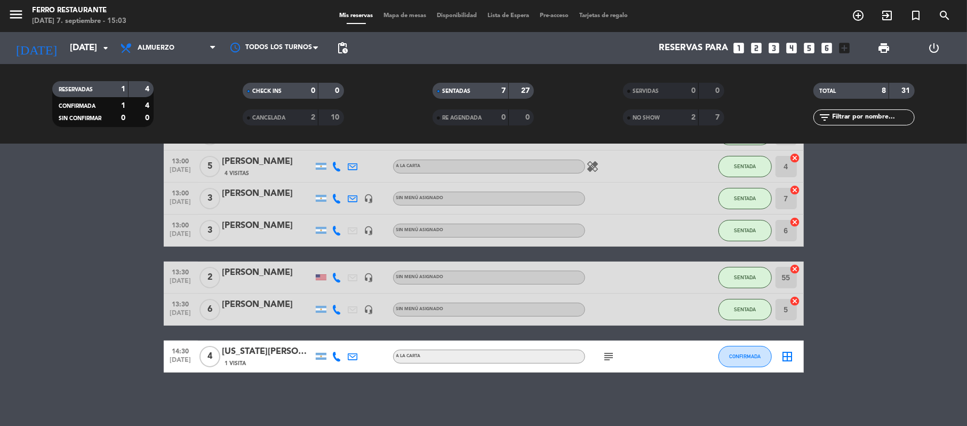
type input "[DATE]"
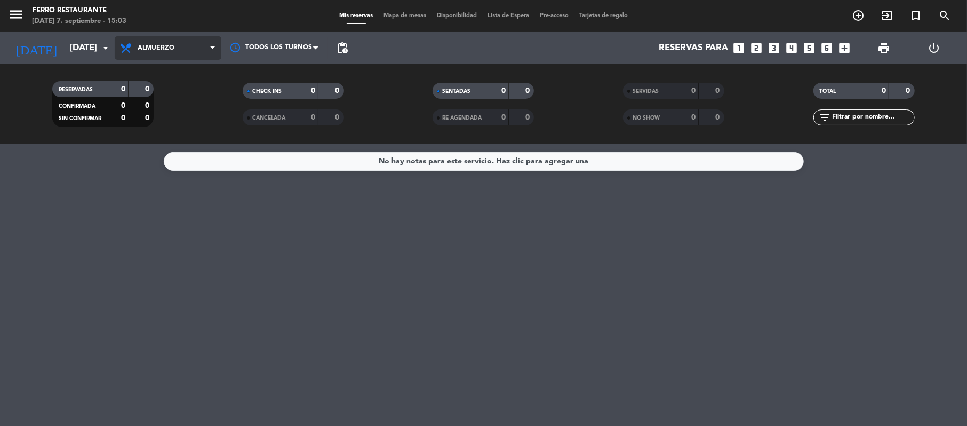
click at [168, 51] on span "Almuerzo" at bounding box center [156, 47] width 37 height 7
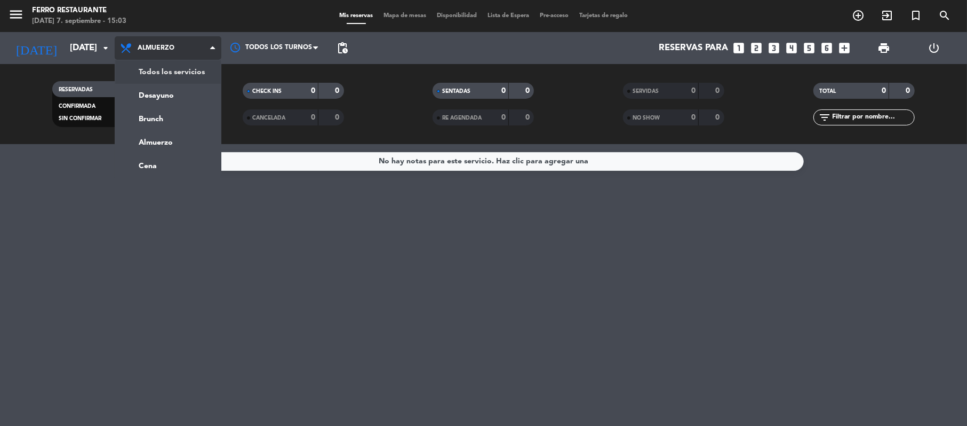
click at [172, 75] on div "menu [PERSON_NAME] Restaurante [DATE] 7. septiembre - 15:03 Mis reservas Mapa d…" at bounding box center [483, 72] width 967 height 144
